Goal: Navigation & Orientation: Find specific page/section

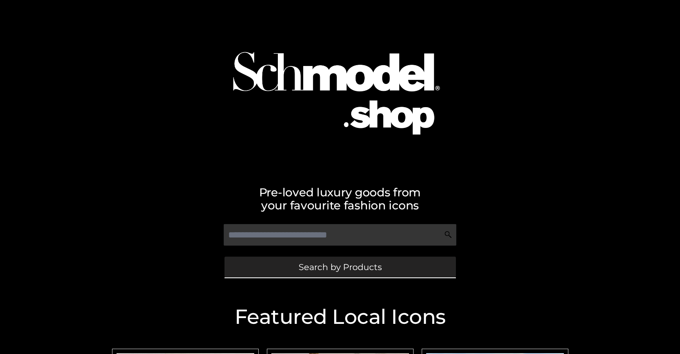
click at [340, 267] on span "Search by Products" at bounding box center [339, 267] width 83 height 9
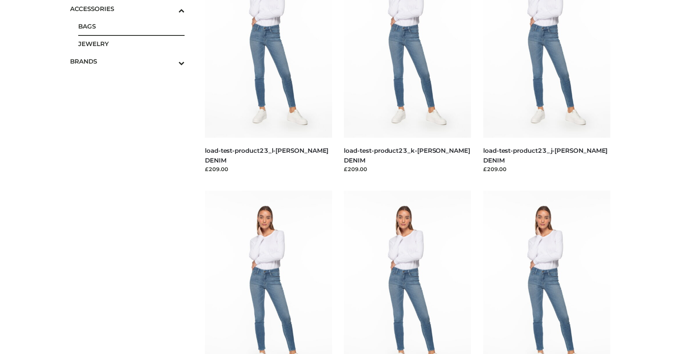
click at [131, 26] on span "BAGS" at bounding box center [131, 26] width 107 height 9
